Goal: Information Seeking & Learning: Learn about a topic

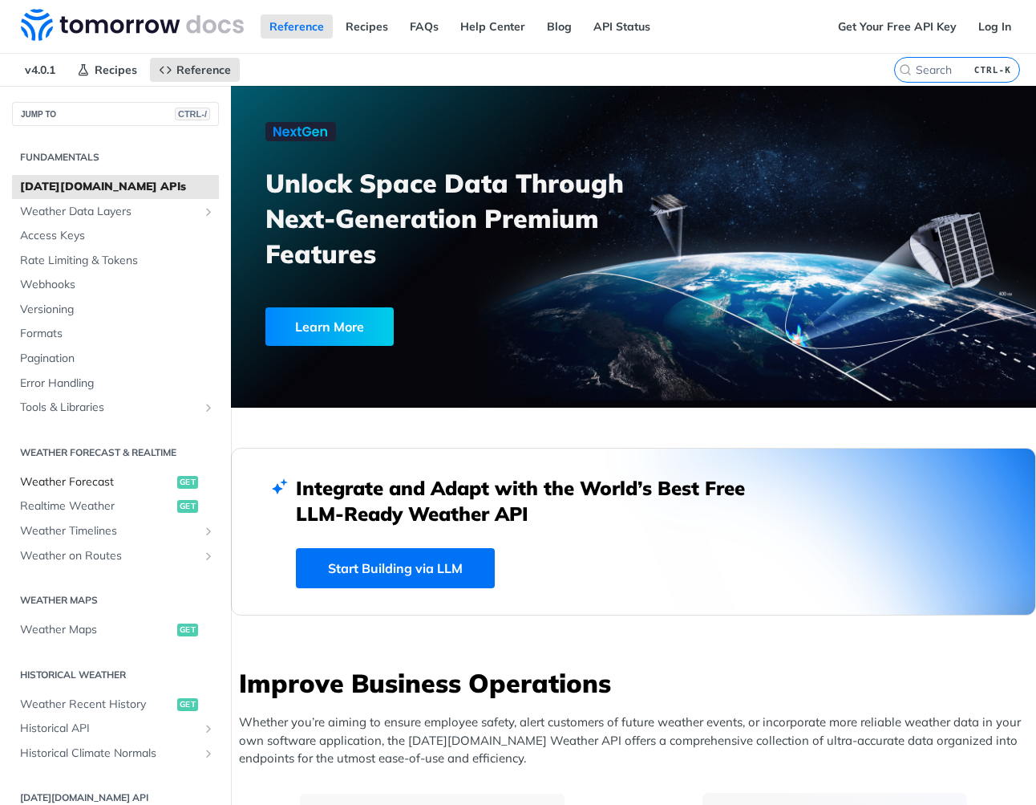
click at [72, 483] on span "Weather Forecast" at bounding box center [96, 482] width 153 height 16
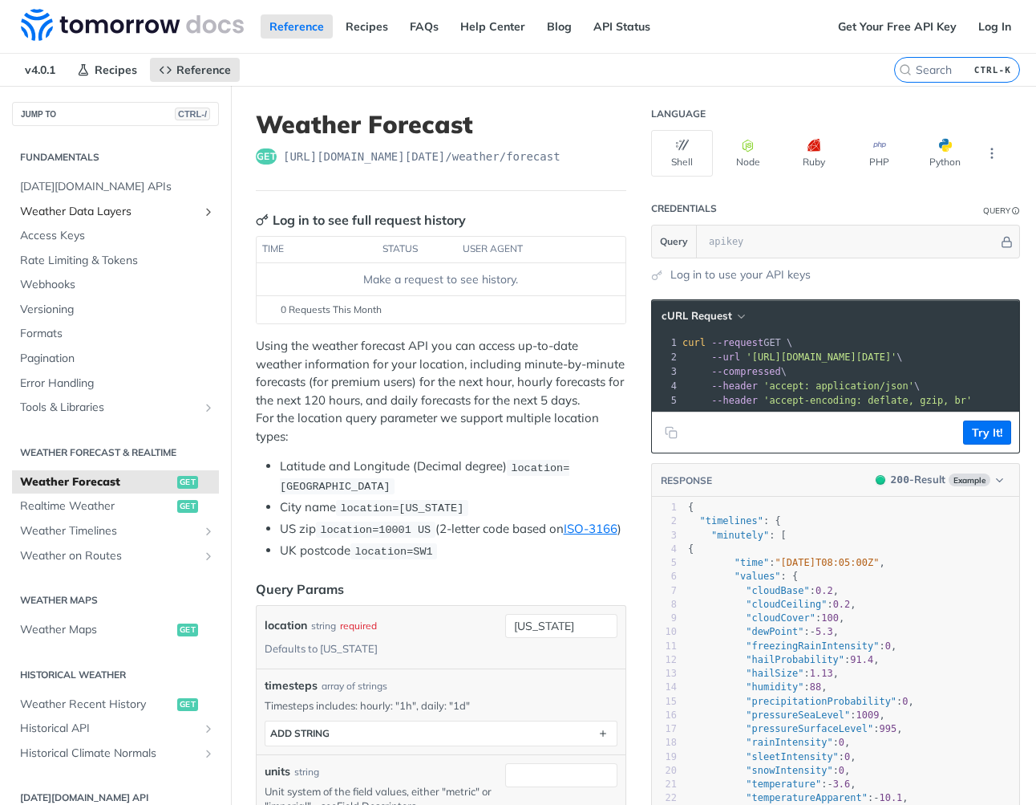
click at [114, 211] on span "Weather Data Layers" at bounding box center [109, 212] width 178 height 16
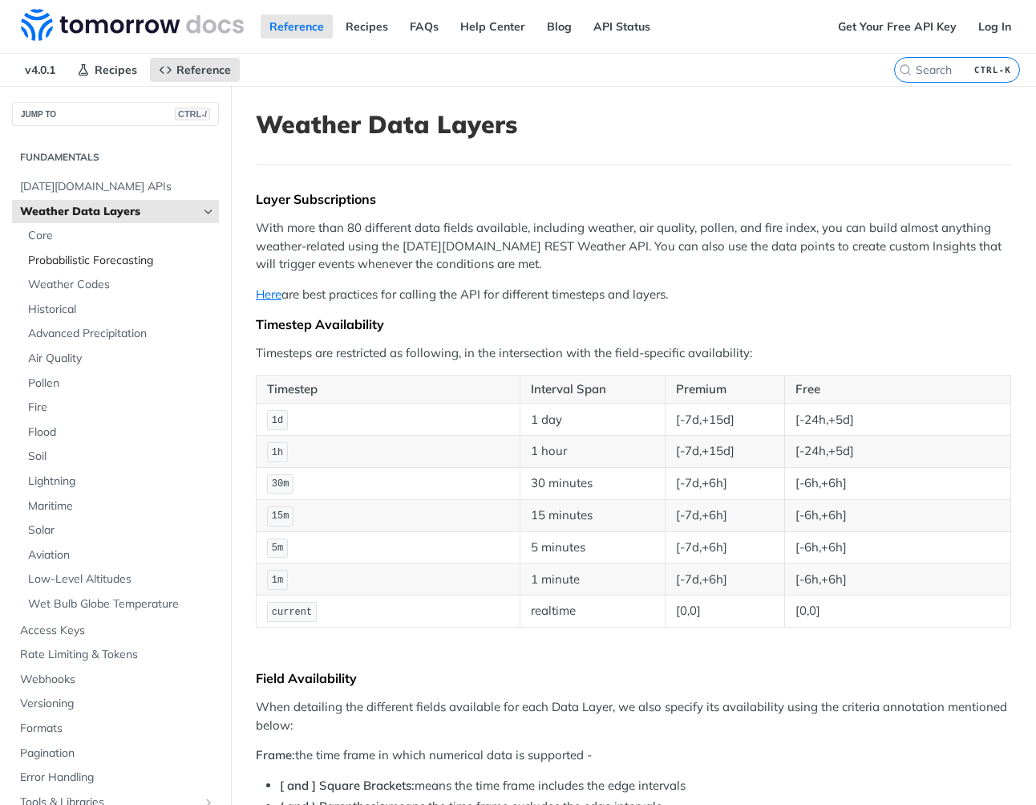
click at [57, 257] on span "Probabilistic Forecasting" at bounding box center [121, 261] width 187 height 16
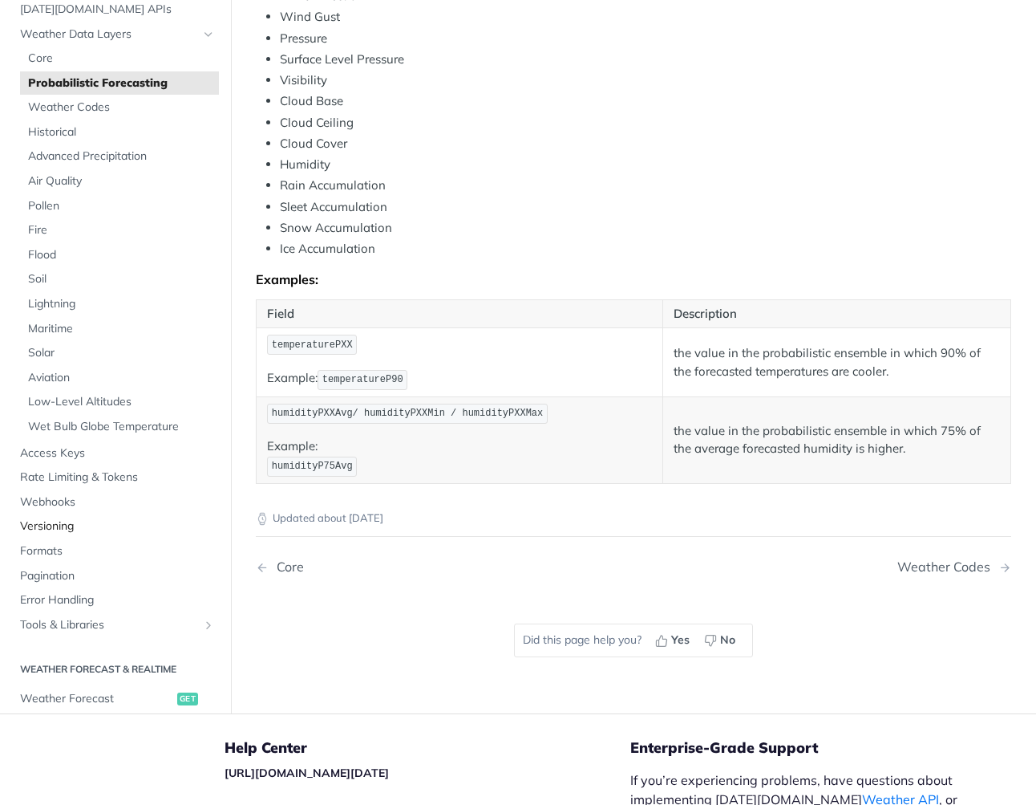
scroll to position [793, 0]
click at [50, 346] on span "Solar" at bounding box center [121, 354] width 187 height 16
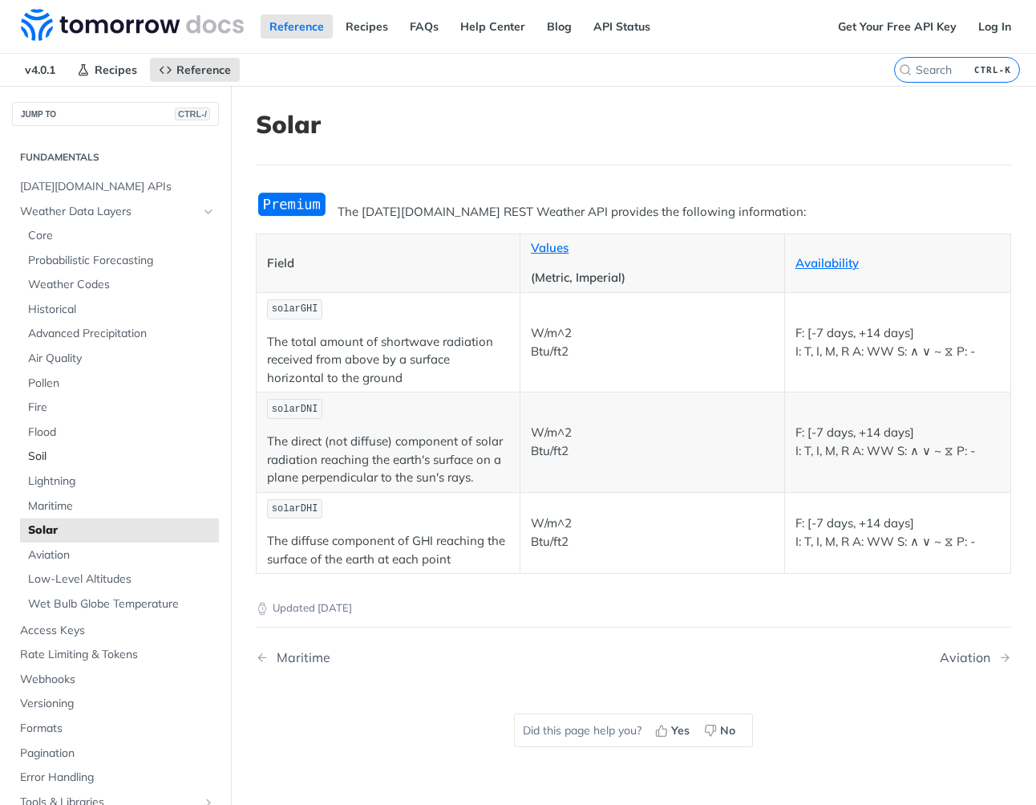
click at [26, 460] on link "Soil" at bounding box center [119, 456] width 199 height 24
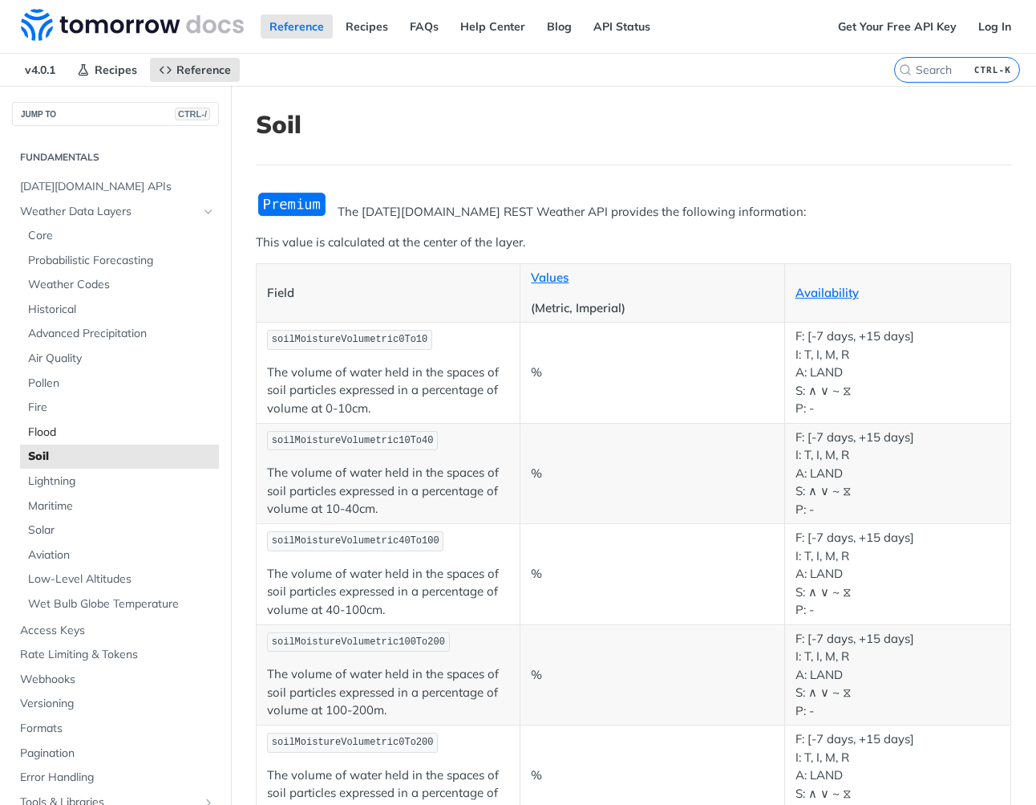
click at [50, 426] on span "Flood" at bounding box center [121, 432] width 187 height 16
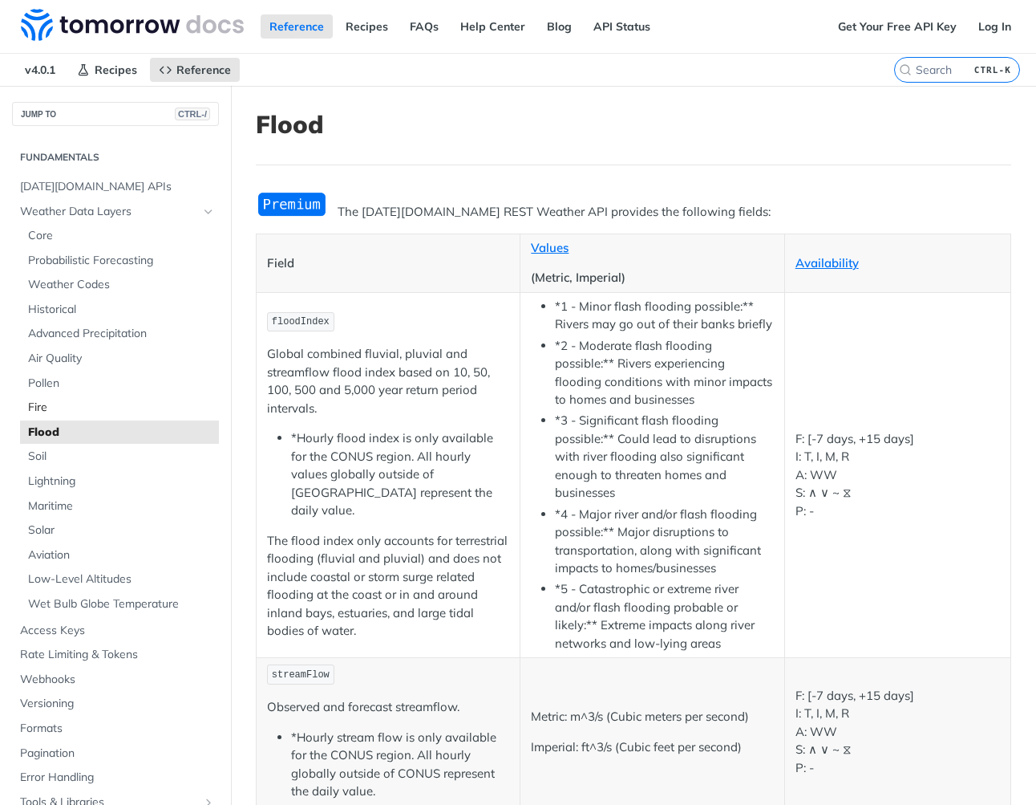
click at [49, 407] on span "Fire" at bounding box center [121, 407] width 187 height 16
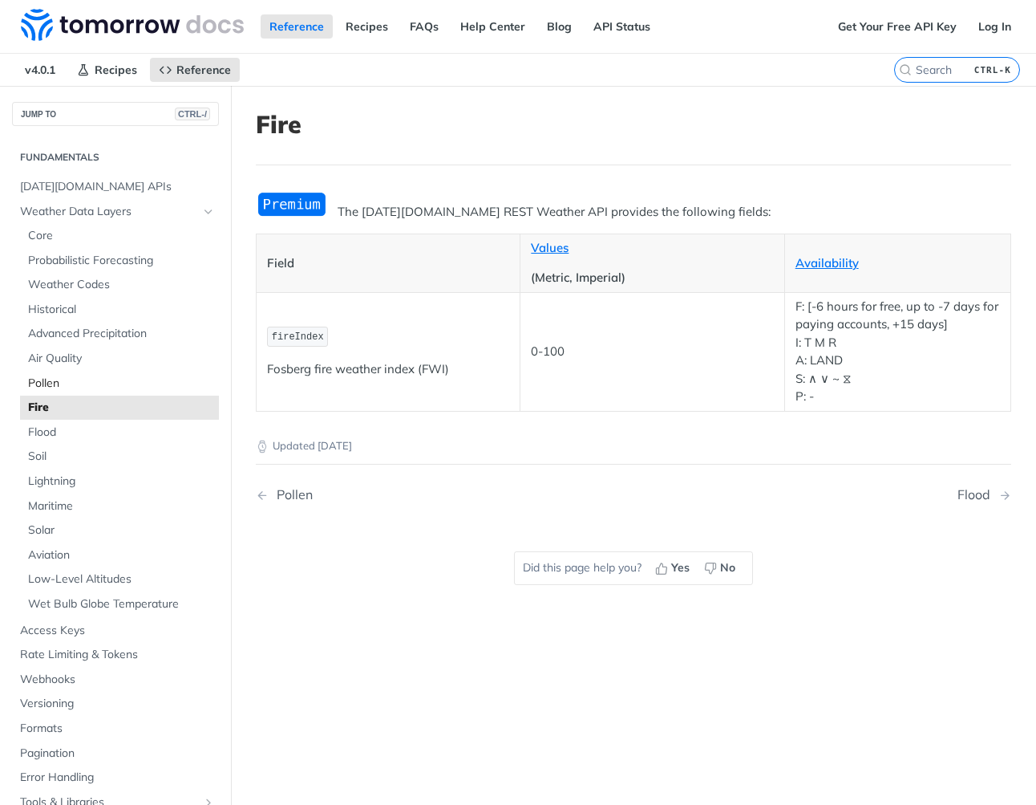
click at [51, 381] on span "Pollen" at bounding box center [121, 383] width 187 height 16
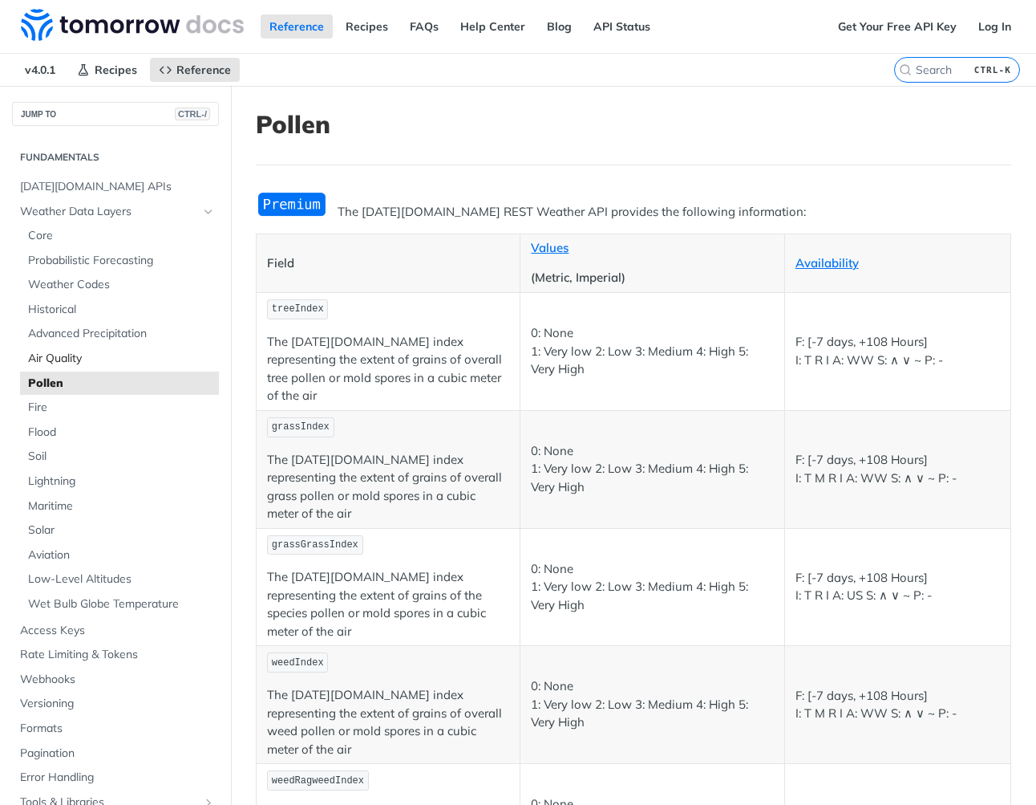
click at [61, 356] on span "Air Quality" at bounding box center [121, 359] width 187 height 16
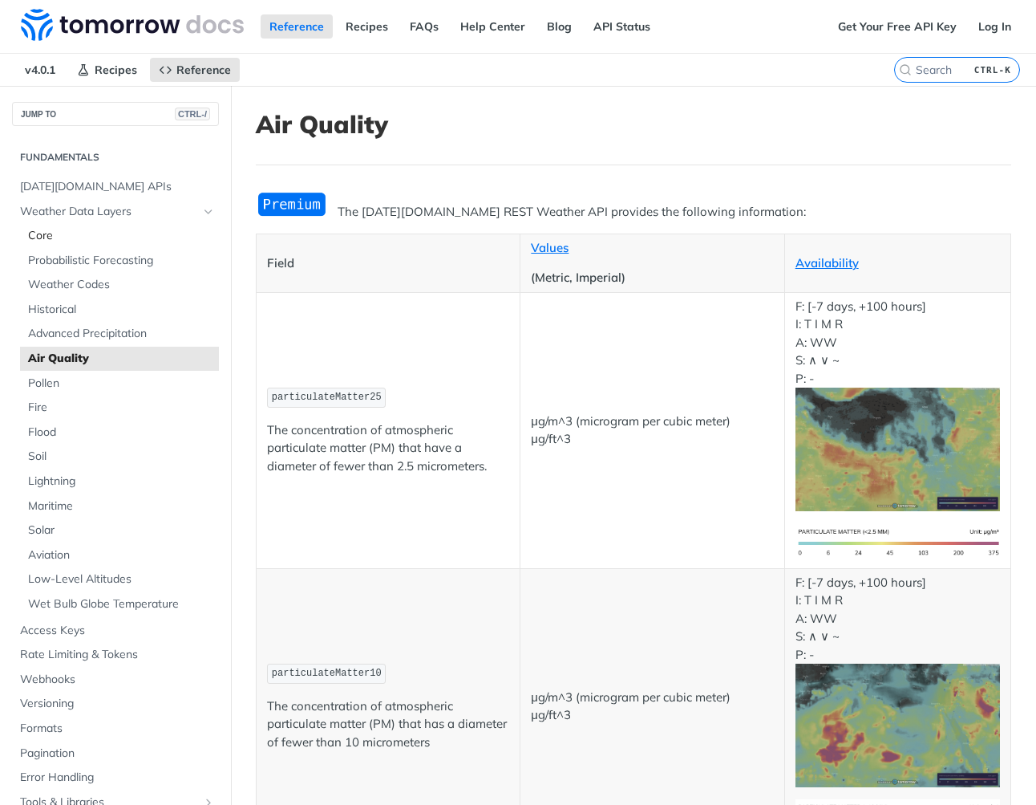
click at [30, 238] on span "Core" at bounding box center [121, 236] width 187 height 16
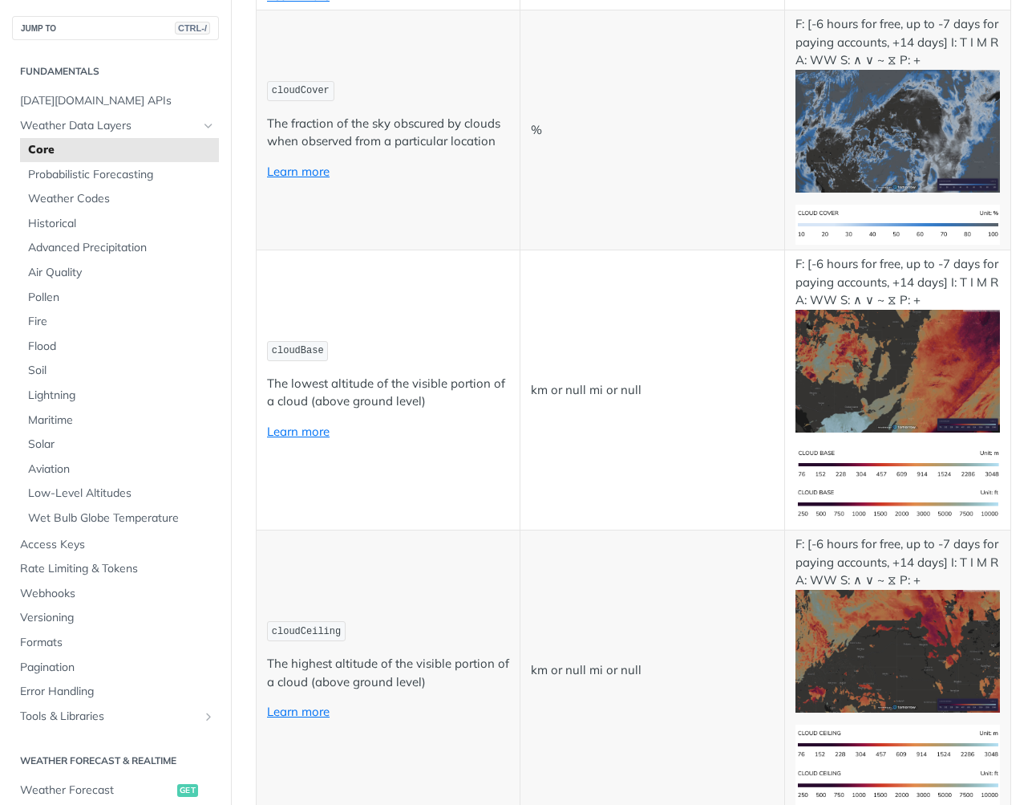
scroll to position [4693, 0]
click at [75, 176] on span "Probabilistic Forecasting" at bounding box center [121, 175] width 187 height 16
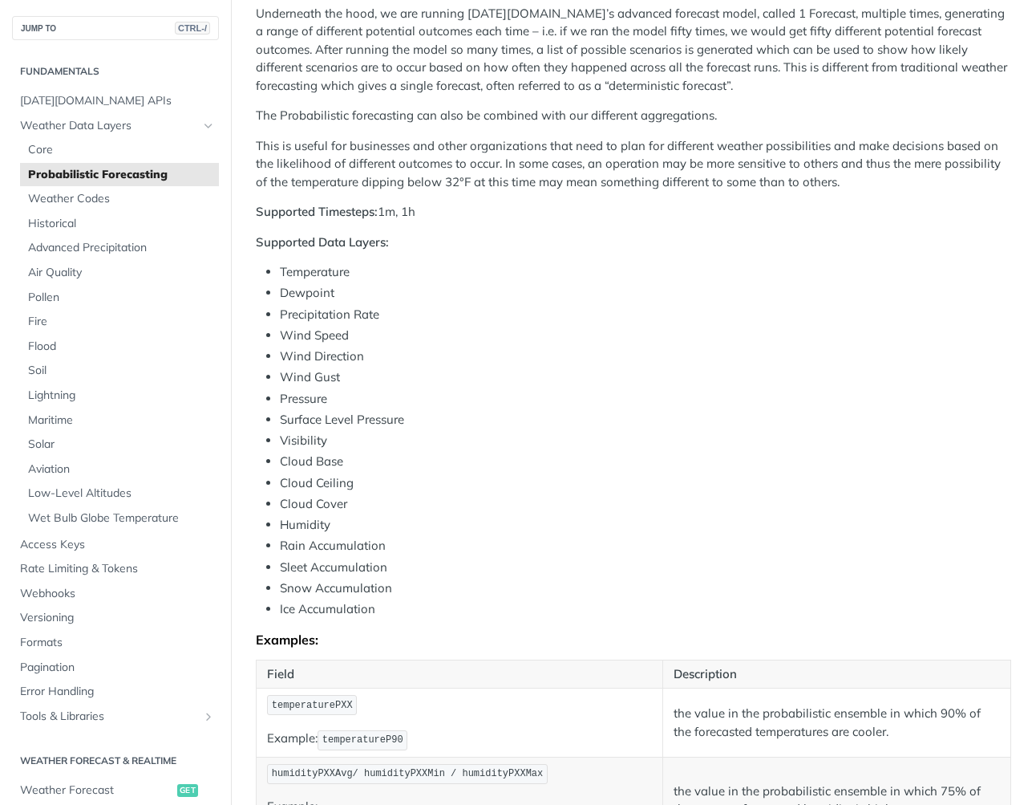
scroll to position [467, 0]
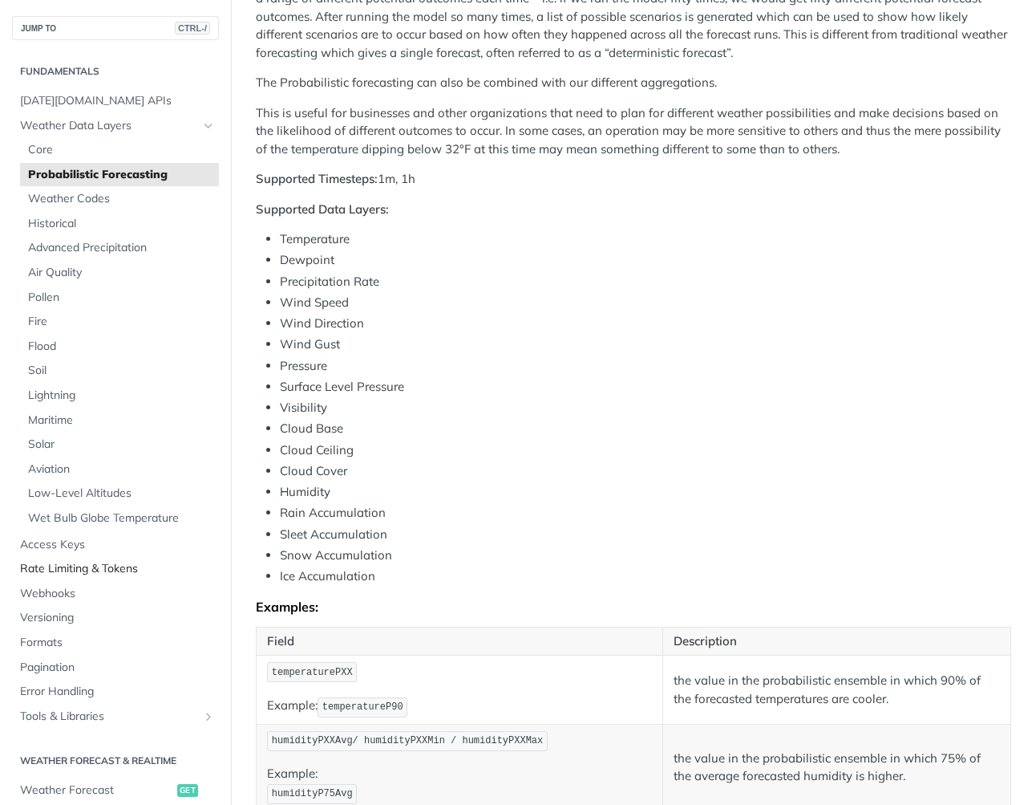
click at [112, 570] on span "Rate Limiting & Tokens" at bounding box center [117, 569] width 195 height 16
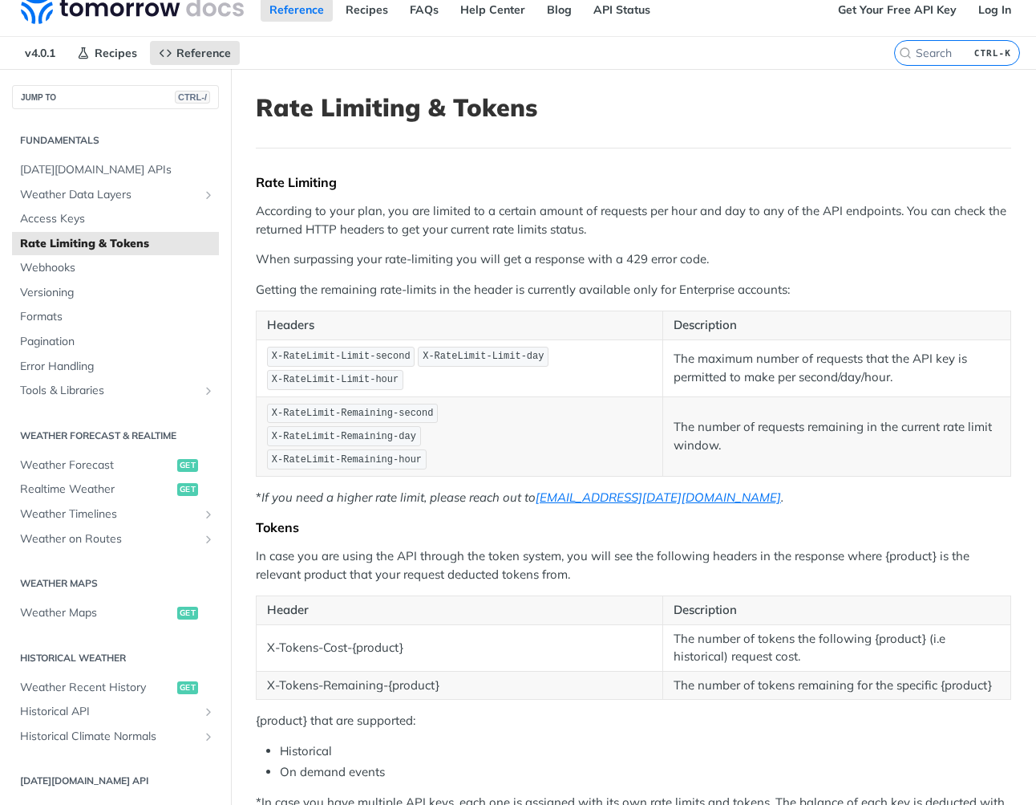
scroll to position [15, 0]
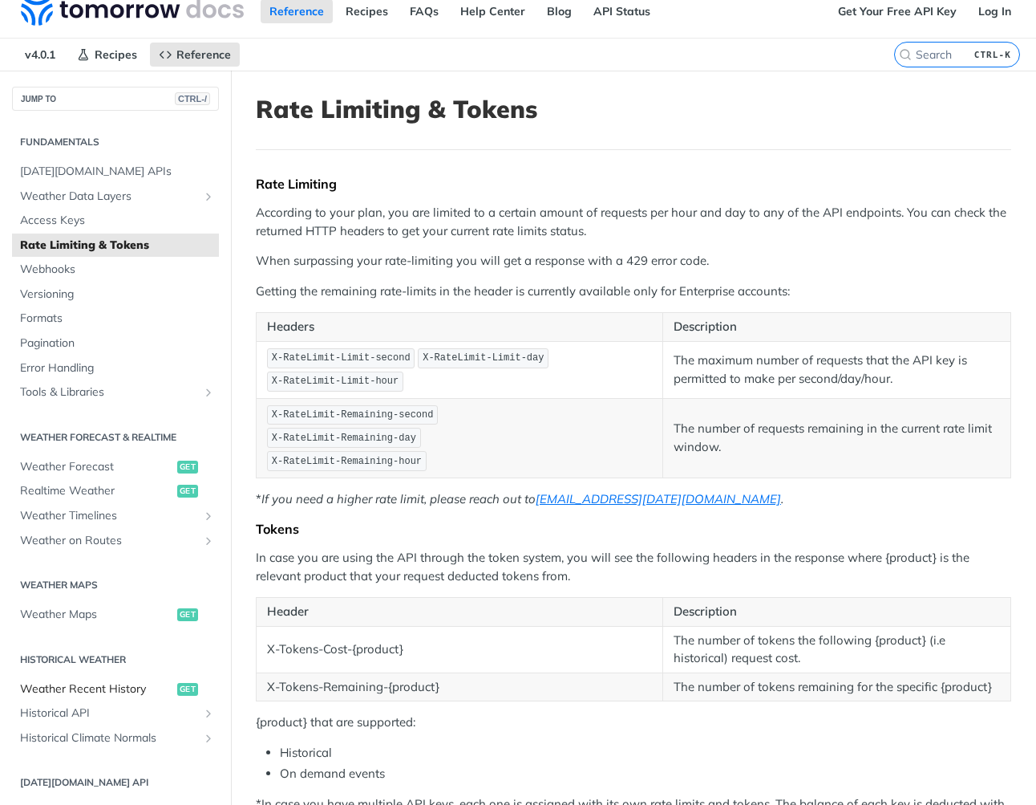
click at [75, 694] on span "Weather Recent History" at bounding box center [96, 689] width 153 height 16
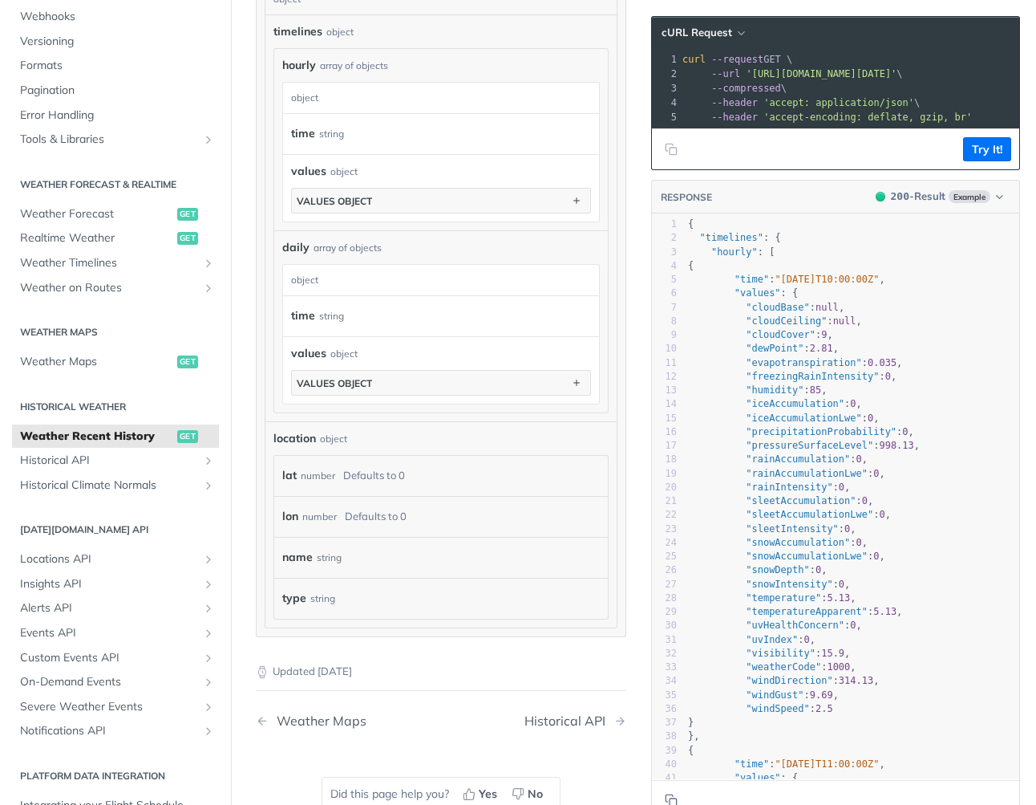
scroll to position [1142, 0]
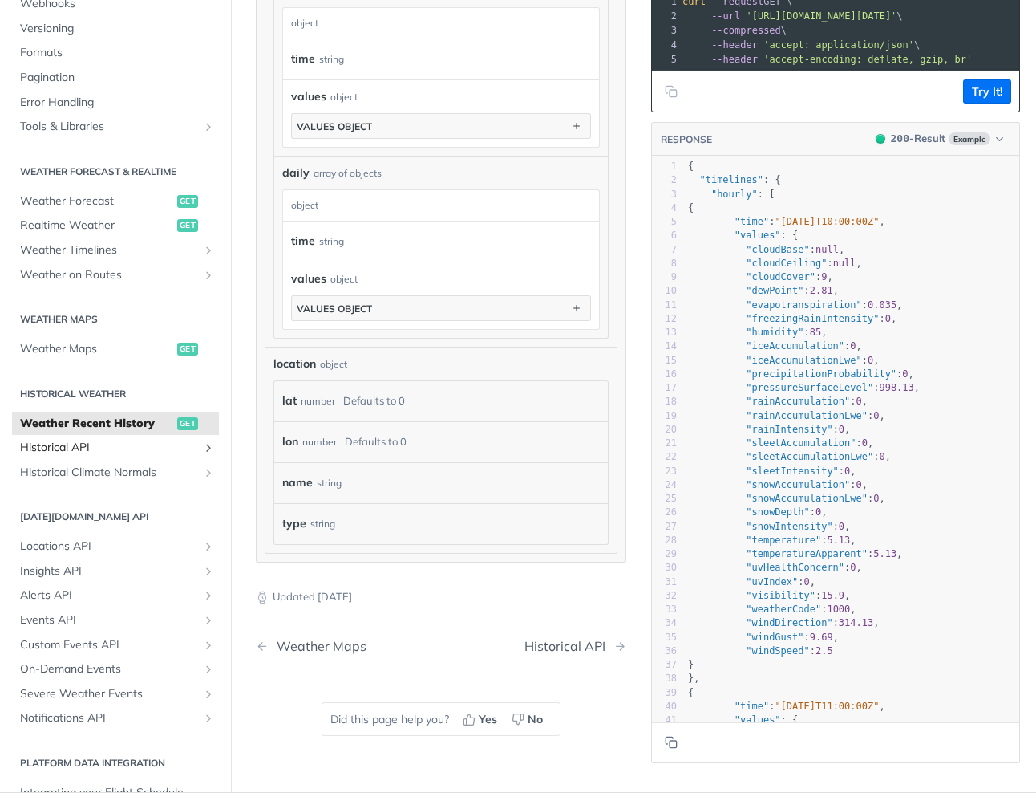
click at [98, 440] on span "Historical API" at bounding box center [109, 448] width 178 height 16
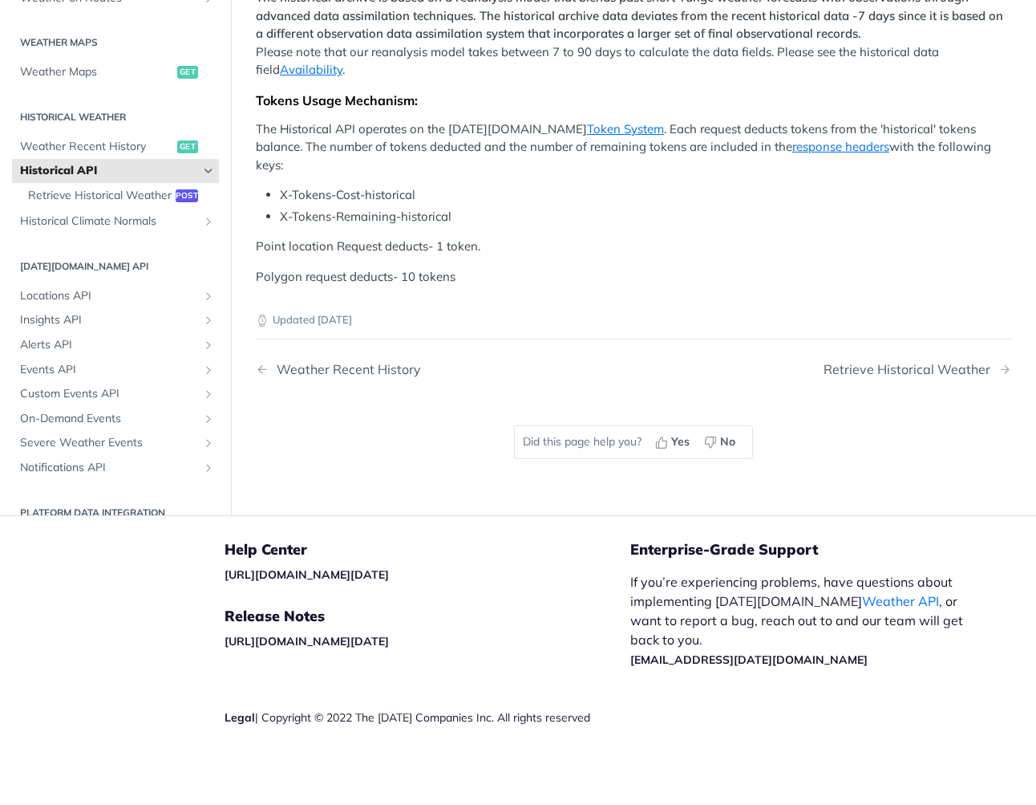
scroll to position [819, 0]
click at [364, 484] on div "Updated 3 months ago Weather Recent History Retrieve Historical Weather Did thi…" at bounding box center [634, 388] width 756 height 205
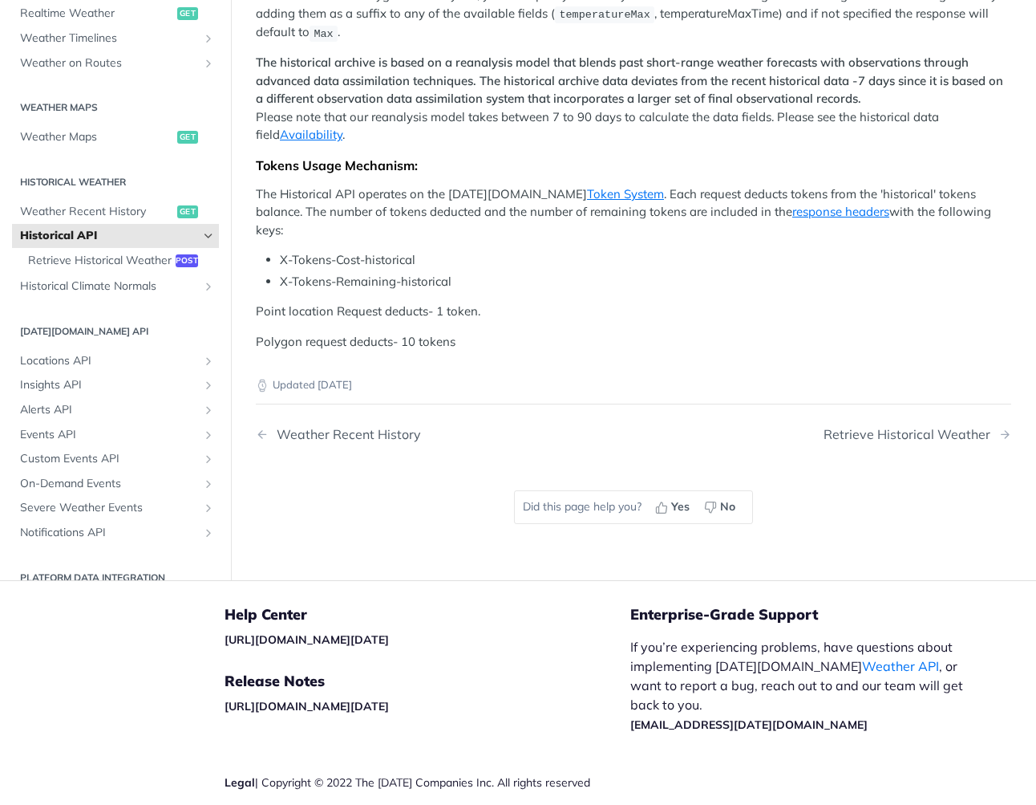
scroll to position [475, 0]
click at [71, 270] on span "Retrieve Historical Weather" at bounding box center [100, 261] width 144 height 16
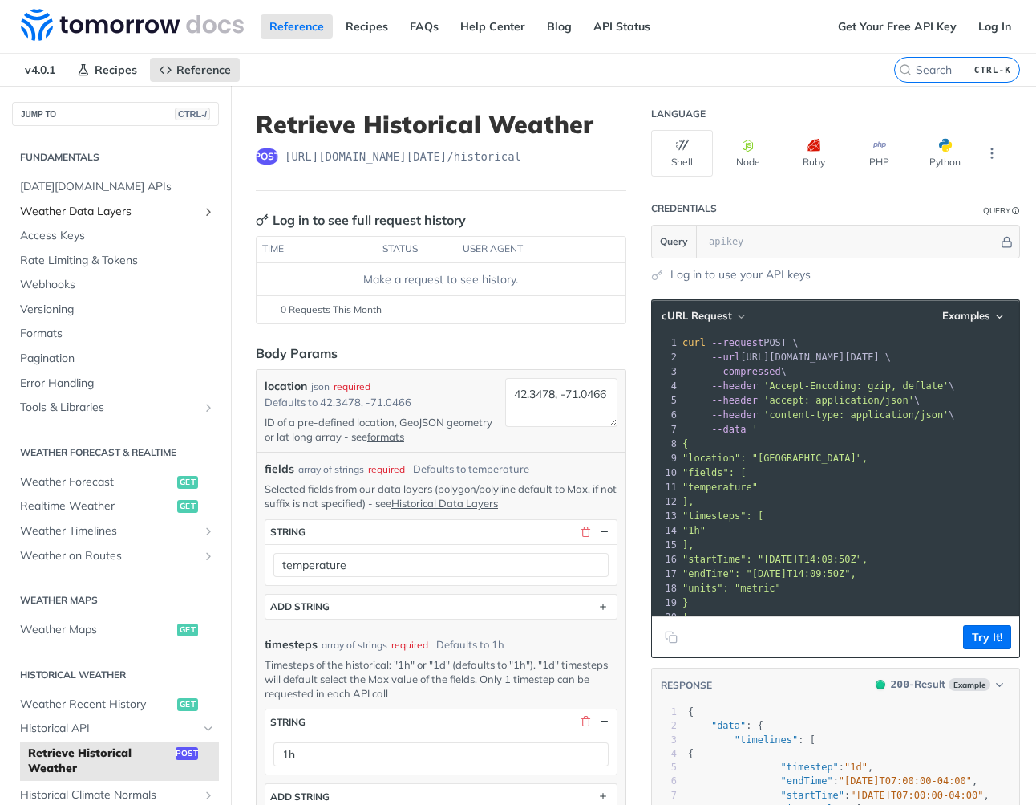
click at [119, 217] on span "Weather Data Layers" at bounding box center [109, 212] width 178 height 16
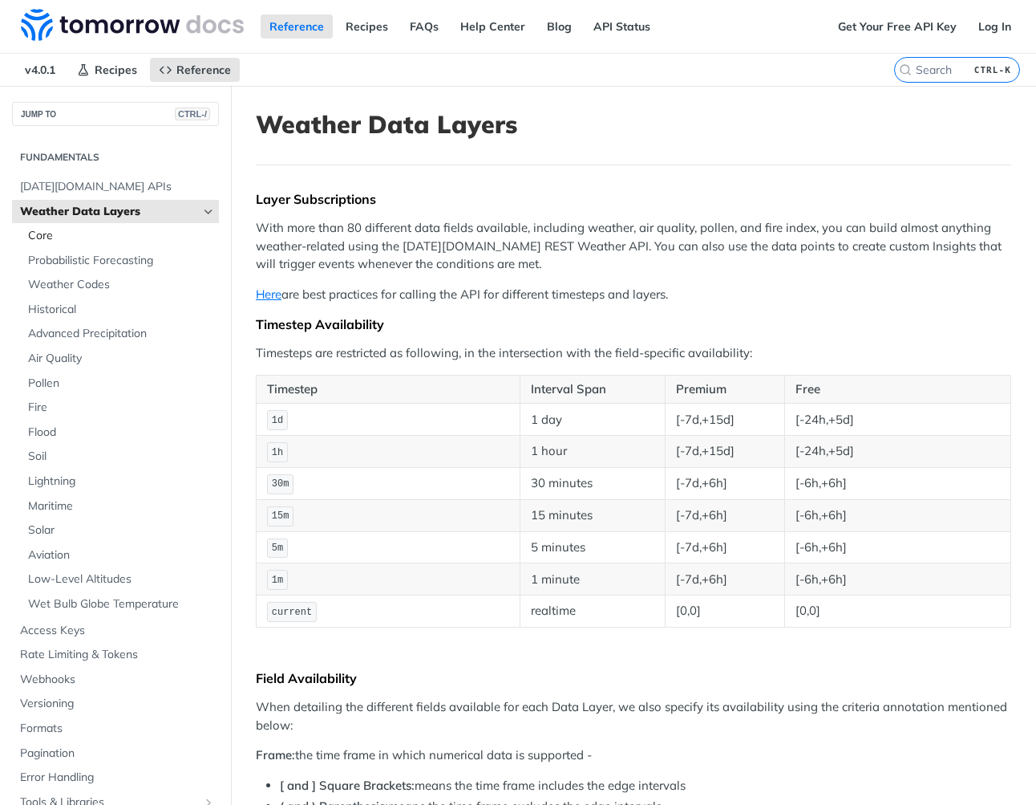
click at [81, 233] on span "Core" at bounding box center [121, 236] width 187 height 16
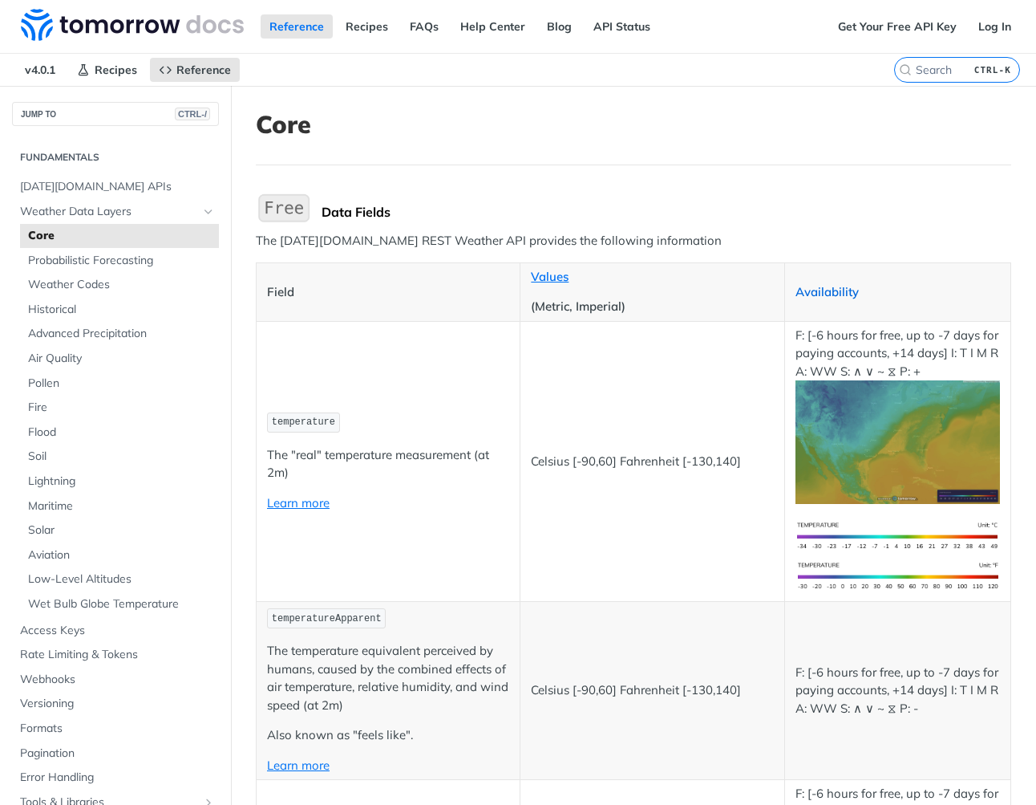
click at [823, 294] on link "Availability" at bounding box center [827, 291] width 63 height 15
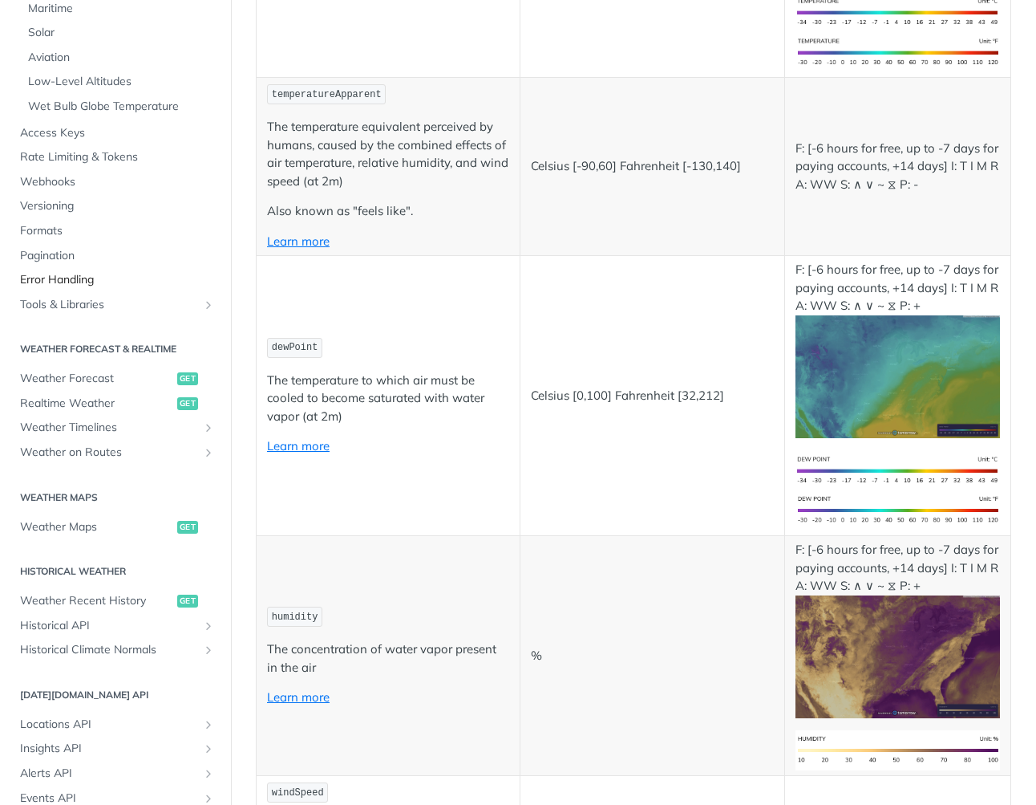
scroll to position [412, 0]
click at [83, 622] on span "Historical API" at bounding box center [109, 625] width 178 height 16
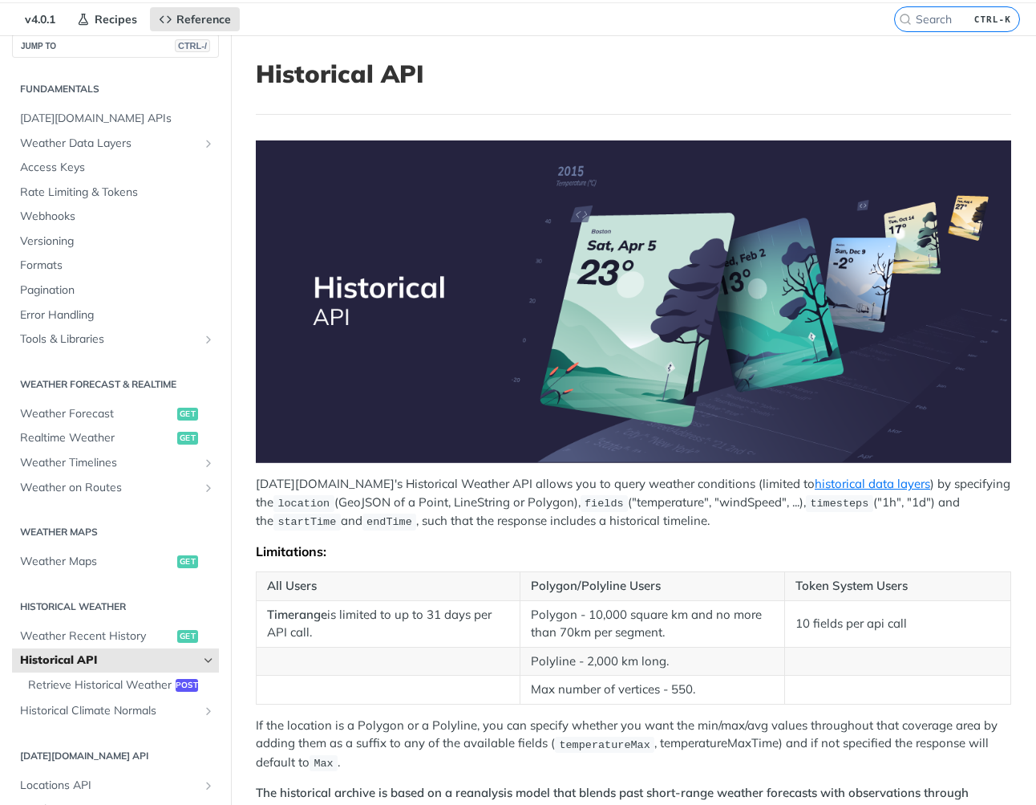
scroll to position [51, 0]
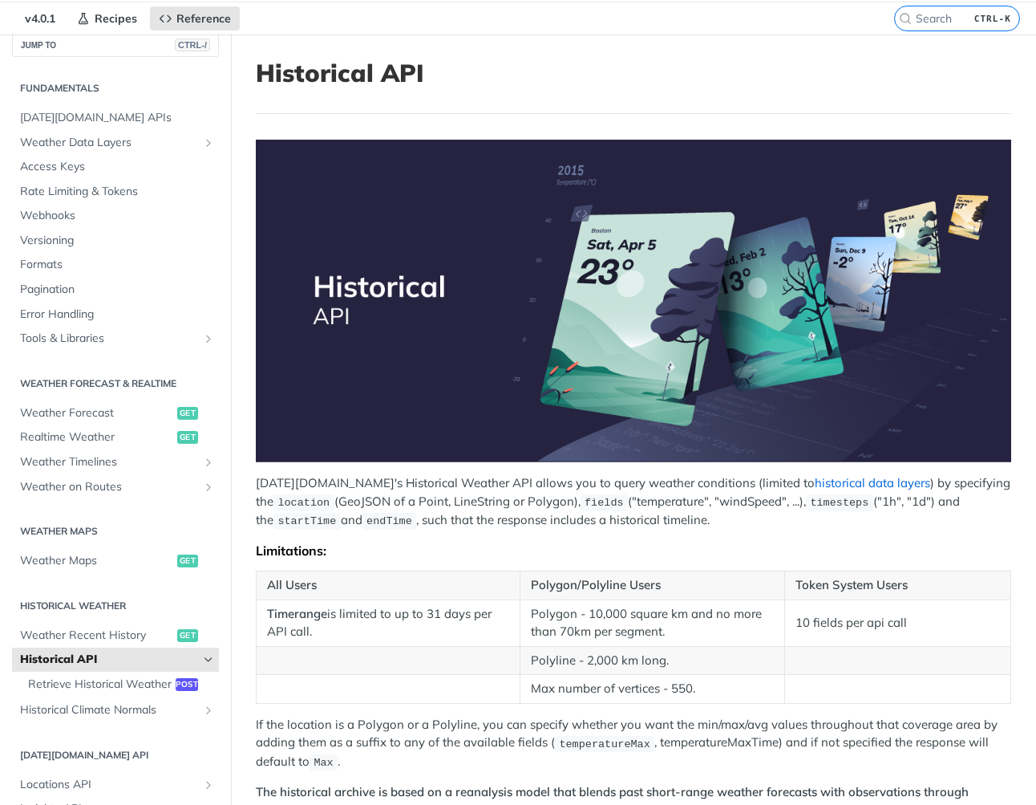
click at [815, 479] on link "historical data layers" at bounding box center [873, 482] width 116 height 15
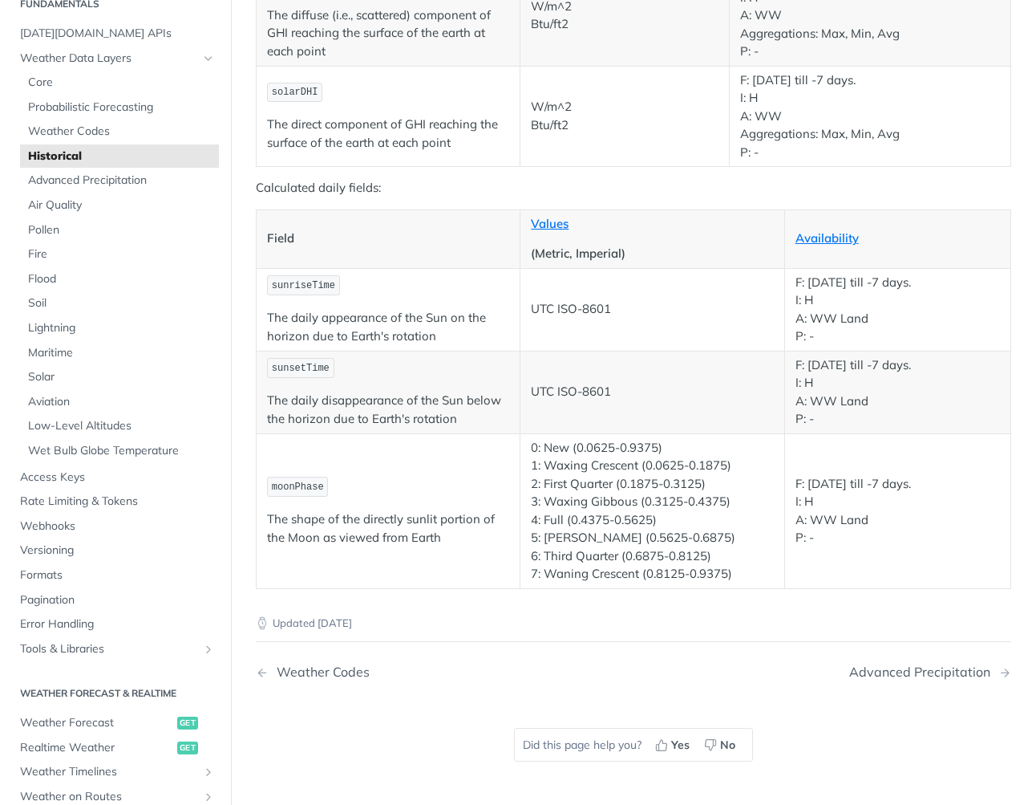
scroll to position [2839, 0]
click at [37, 324] on span "Lightning" at bounding box center [121, 328] width 187 height 16
